Goal: Task Accomplishment & Management: Manage account settings

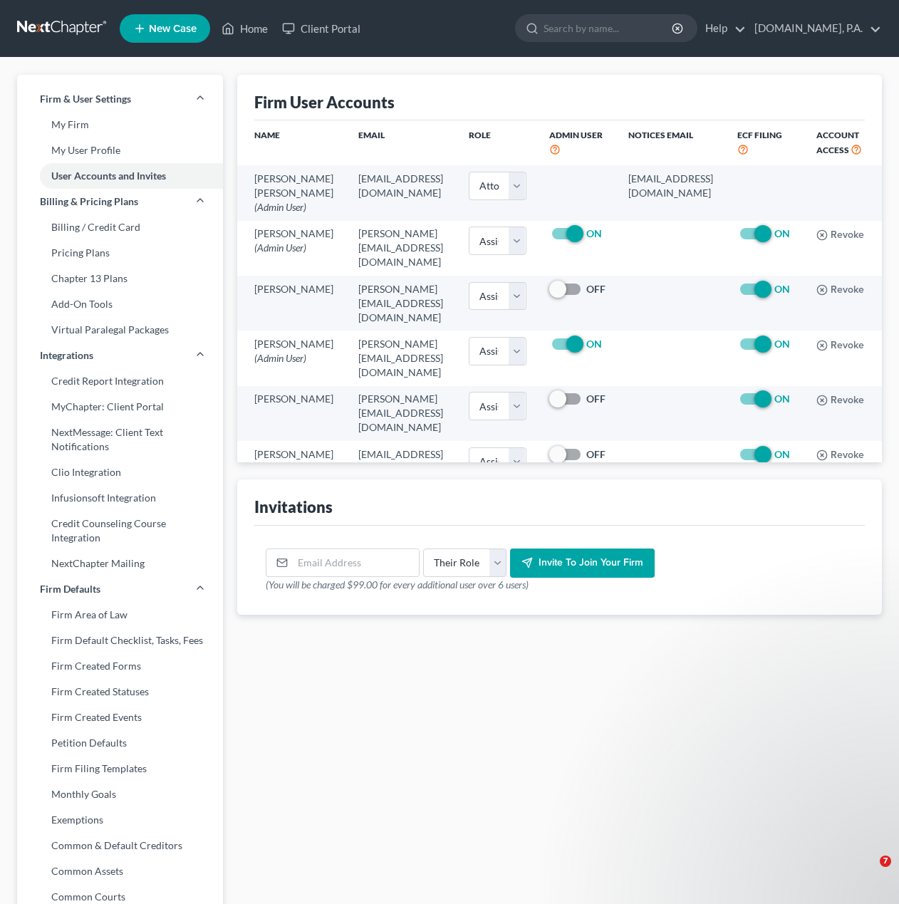
select select "0"
select select "2"
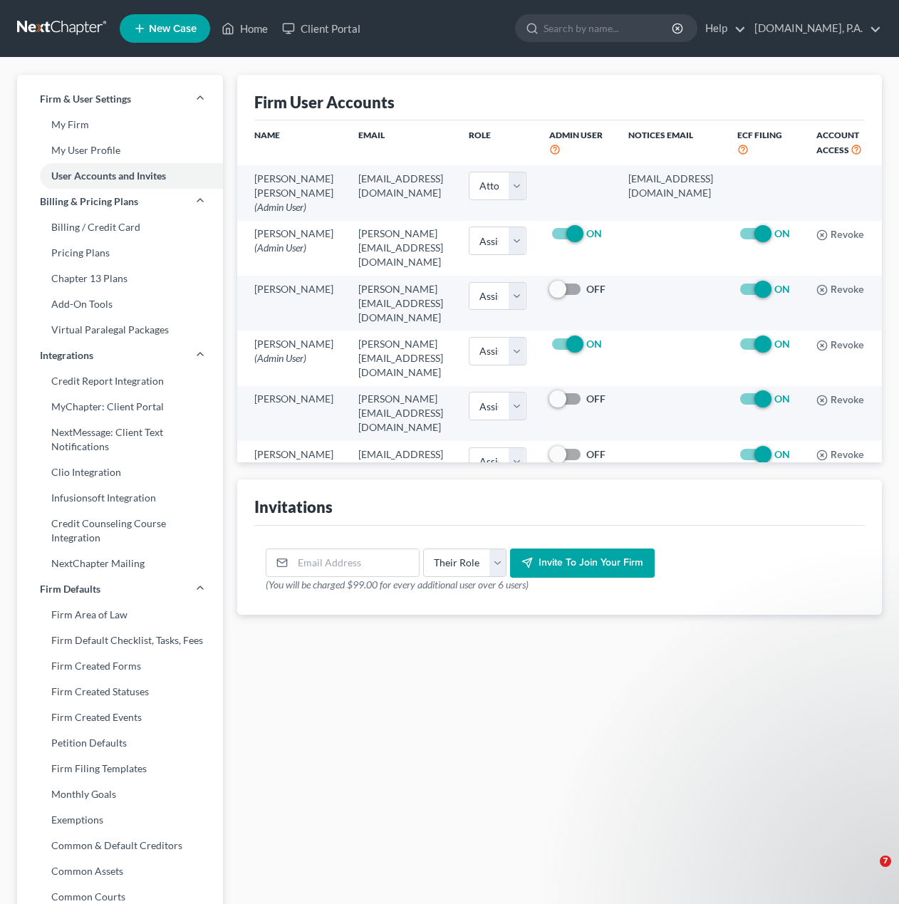
select select "2"
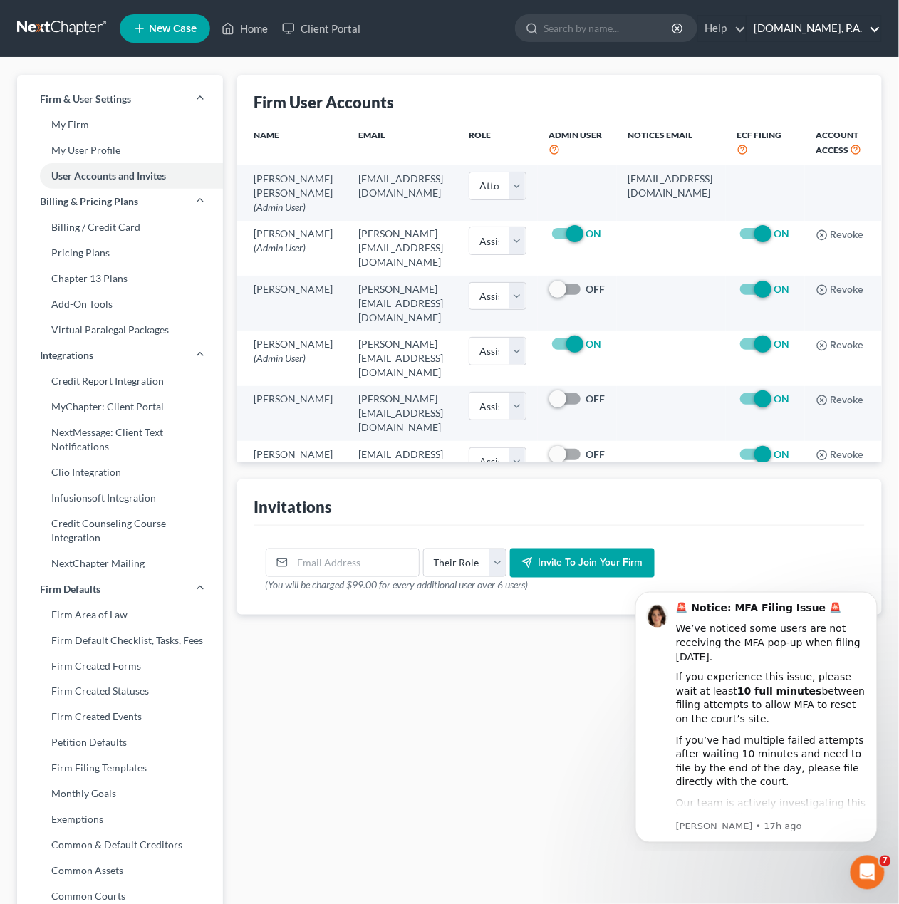
click at [879, 29] on link "[DOMAIN_NAME], P.A." at bounding box center [815, 29] width 134 height 26
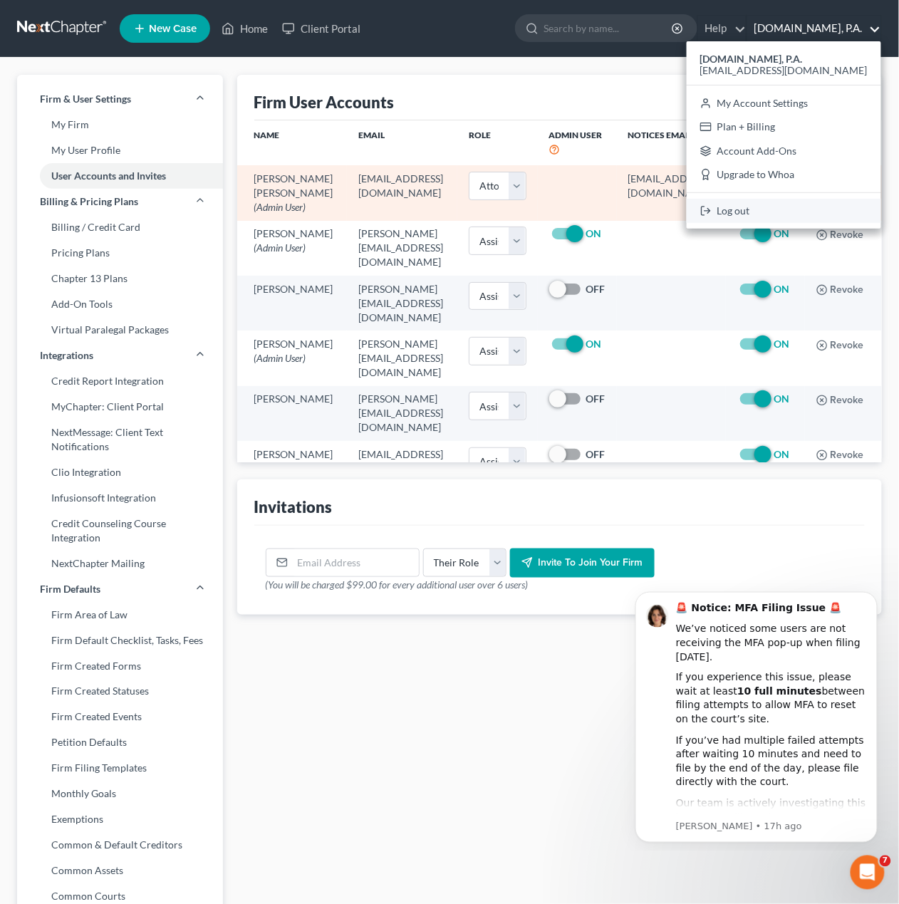
click at [798, 204] on link "Log out" at bounding box center [784, 211] width 195 height 24
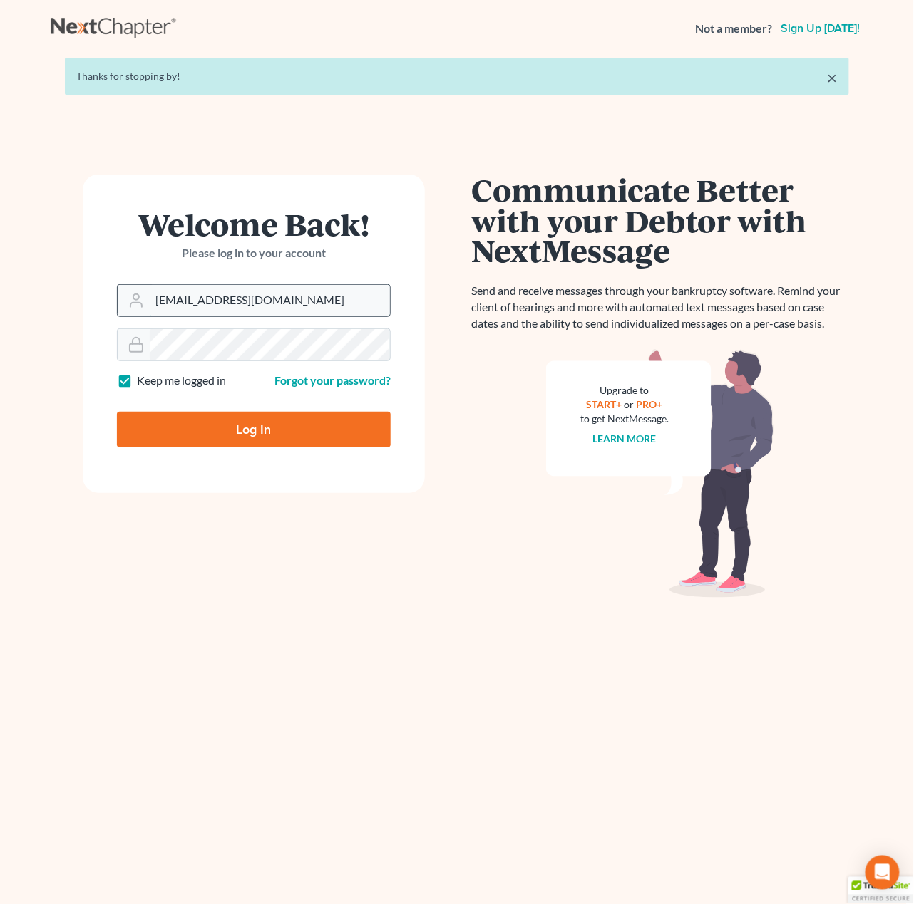
click at [261, 306] on input "[EMAIL_ADDRESS][DOMAIN_NAME]" at bounding box center [270, 300] width 240 height 31
type input "[PERSON_NAME][EMAIL_ADDRESS][DOMAIN_NAME]"
click at [253, 440] on input "Log In" at bounding box center [254, 430] width 274 height 36
type input "Thinking..."
